Goal: Task Accomplishment & Management: Complete application form

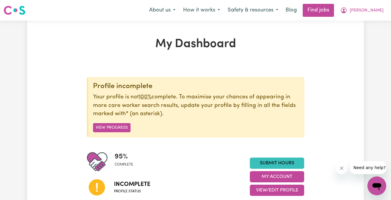
click at [191, 45] on h1 "My Dashboard" at bounding box center [195, 44] width 217 height 14
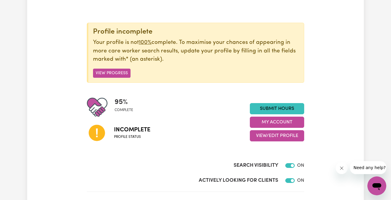
scroll to position [71, 0]
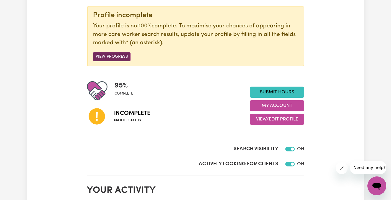
click at [111, 56] on button "View Progress" at bounding box center [111, 56] width 37 height 9
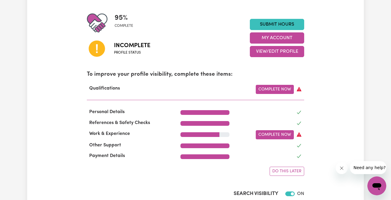
scroll to position [142, 0]
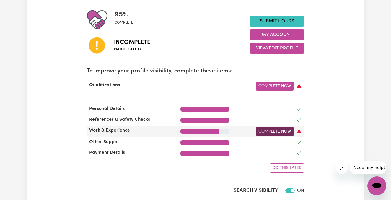
click at [276, 131] on link "Complete Now" at bounding box center [275, 131] width 38 height 9
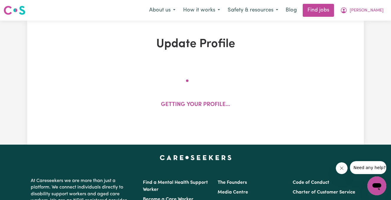
select select "2025"
select select "2023"
select select "Certificate III (Individual Support)"
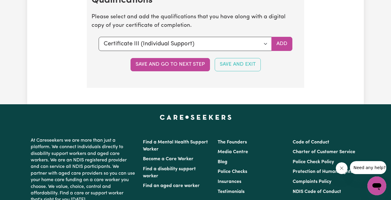
scroll to position [1626, 0]
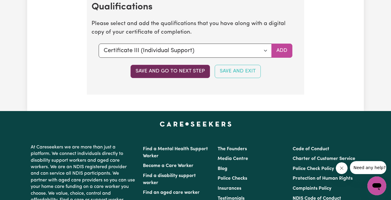
click at [190, 66] on button "Save and go to next step" at bounding box center [169, 71] width 79 height 13
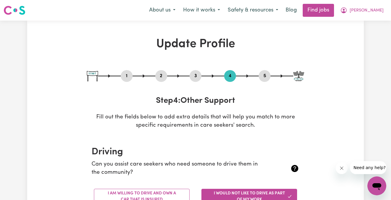
scroll to position [0, 0]
click at [296, 71] on img at bounding box center [298, 76] width 11 height 10
click at [296, 75] on img at bounding box center [298, 76] width 11 height 10
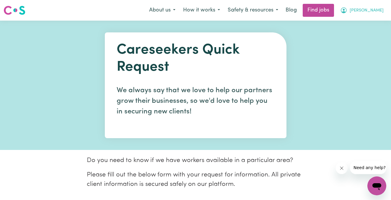
click at [370, 12] on span "[PERSON_NAME]" at bounding box center [366, 10] width 34 height 6
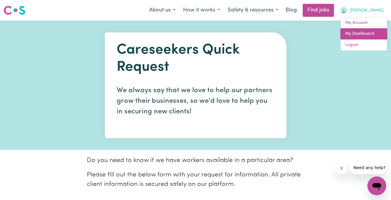
click at [361, 33] on link "My Dashboard" at bounding box center [363, 33] width 47 height 11
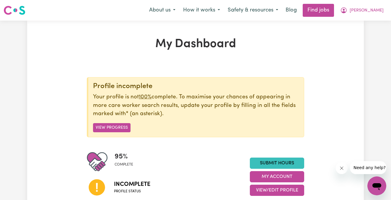
scroll to position [31, 0]
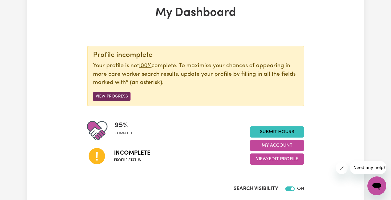
click at [118, 95] on button "View Progress" at bounding box center [111, 96] width 37 height 9
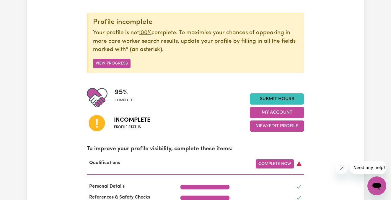
scroll to position [65, 0]
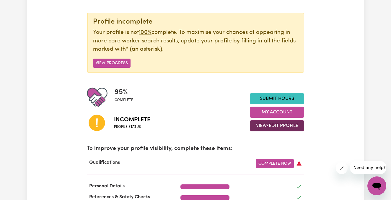
click at [273, 127] on button "View/Edit Profile" at bounding box center [277, 125] width 54 height 11
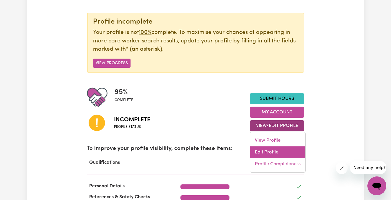
click at [267, 150] on link "Edit Profile" at bounding box center [277, 153] width 55 height 12
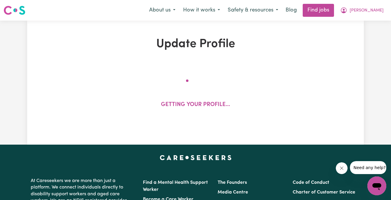
select select "female"
select select "Student Visa"
select select "Studying a healthcare related degree or qualification"
select select "43"
select select "60"
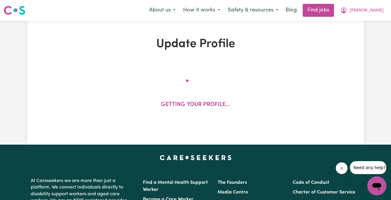
select select "77"
select select "94"
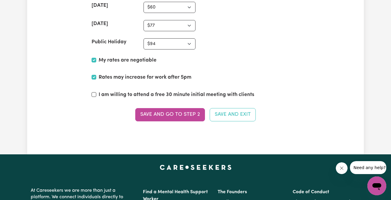
scroll to position [1635, 0]
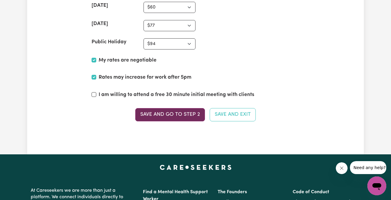
click at [193, 117] on button "Save and go to Step 2" at bounding box center [170, 114] width 70 height 13
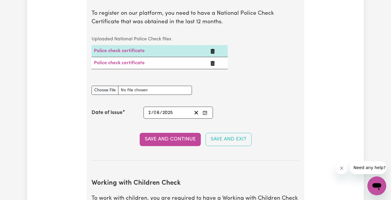
scroll to position [418, 0]
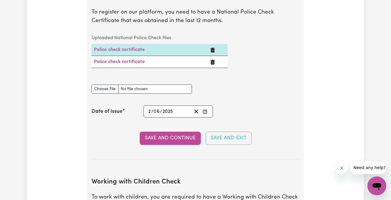
click at [134, 46] on td "Police check certificate" at bounding box center [149, 50] width 116 height 12
click at [136, 49] on link "Police check certificate" at bounding box center [119, 50] width 51 height 5
click at [126, 63] on link "Police check certificate" at bounding box center [119, 62] width 51 height 5
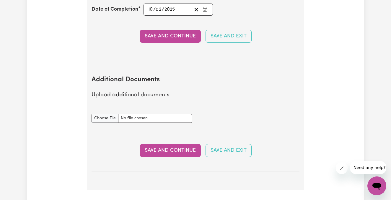
scroll to position [1125, 0]
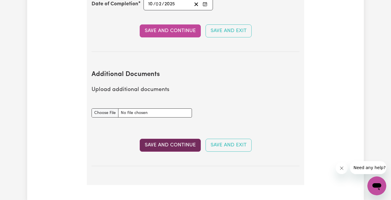
click at [169, 140] on button "Save and Continue" at bounding box center [170, 145] width 61 height 13
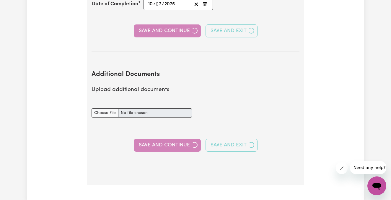
select select "2025"
select select "2023"
select select "Certificate III (Individual Support)"
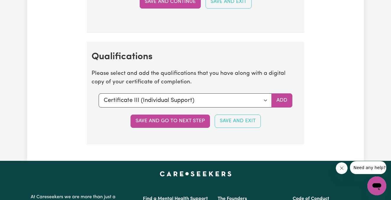
scroll to position [1578, 0]
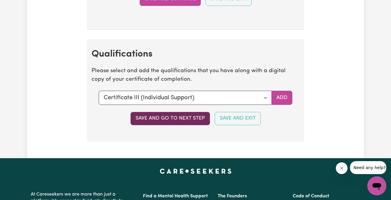
click at [174, 115] on button "Save and go to next step" at bounding box center [169, 118] width 79 height 13
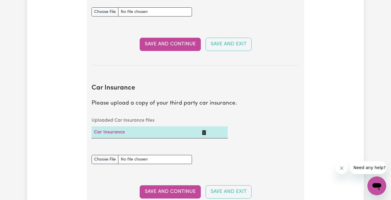
scroll to position [351, 0]
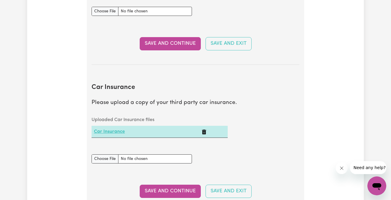
click at [117, 130] on link "Car Insurance" at bounding box center [109, 132] width 31 height 5
